Goal: Task Accomplishment & Management: Use online tool/utility

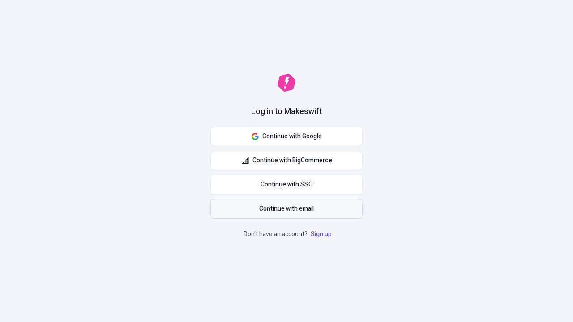
click at [287, 209] on span "Continue with email" at bounding box center [286, 209] width 55 height 10
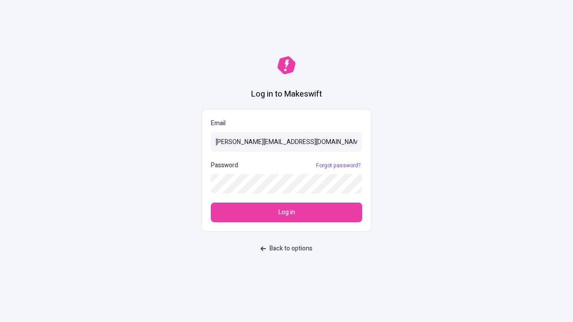
type input "[PERSON_NAME][EMAIL_ADDRESS][DOMAIN_NAME]"
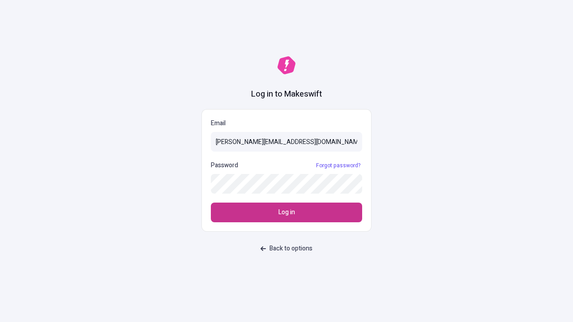
click at [287, 213] on span "Log in" at bounding box center [287, 213] width 17 height 10
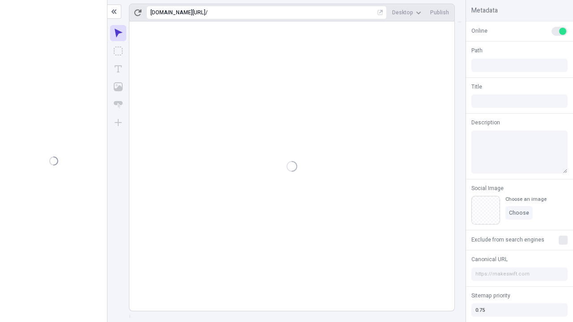
type input "/deep-link-acidus"
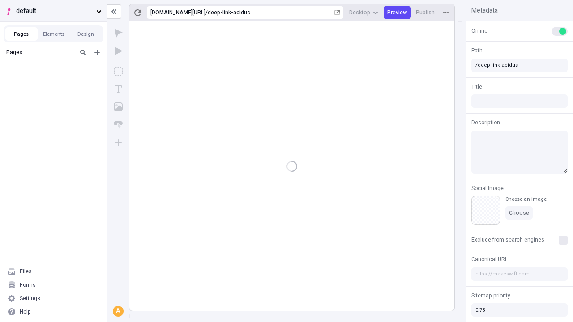
click at [53, 11] on span "default" at bounding box center [54, 11] width 77 height 10
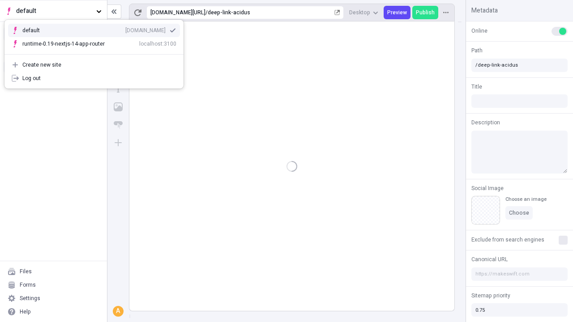
click at [125, 29] on div "qee9k4dy7d.staging.makeswift.site" at bounding box center [145, 30] width 40 height 7
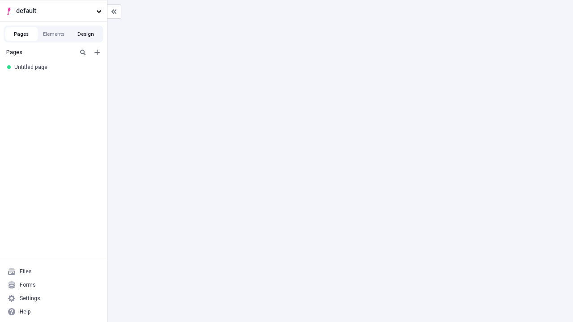
click at [86, 34] on button "Design" at bounding box center [86, 33] width 32 height 13
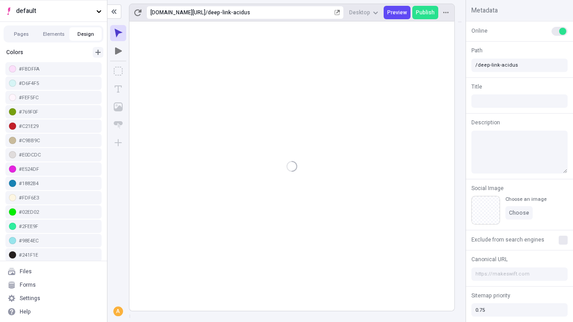
click at [98, 50] on icon "button" at bounding box center [97, 52] width 5 height 5
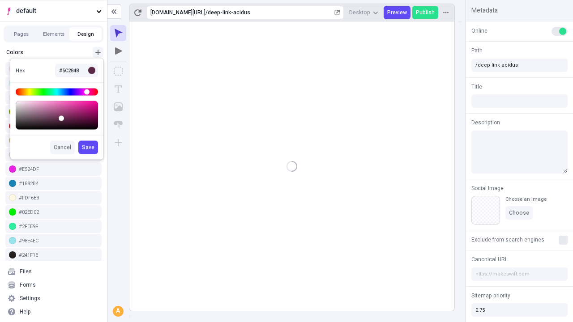
scroll to position [3, 0]
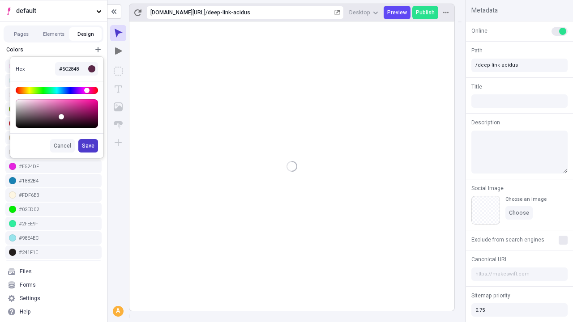
click at [89, 146] on span "Save" at bounding box center [88, 145] width 13 height 7
